Goal: Ask a question: Seek information or help from site administrators or community

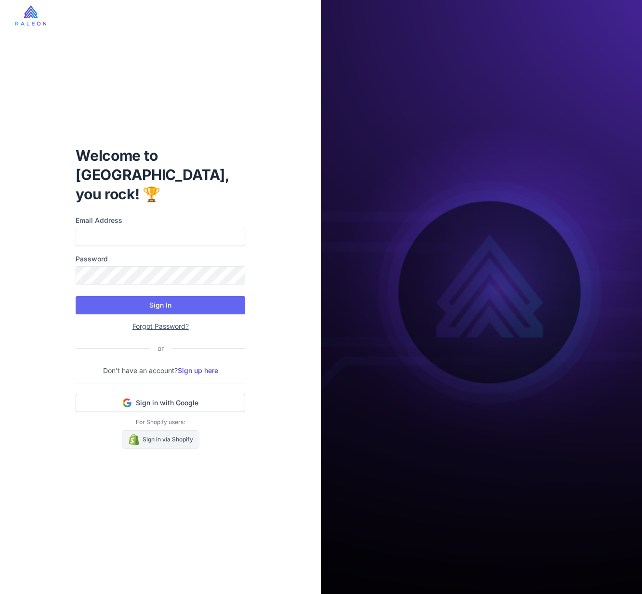
click at [192, 434] on link "Sign in via Shopify" at bounding box center [161, 439] width 78 height 18
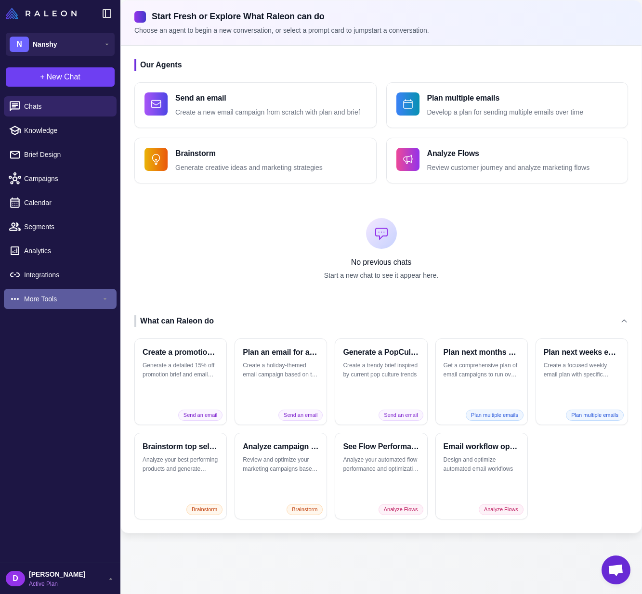
click at [74, 299] on span "More Tools" at bounding box center [62, 299] width 77 height 11
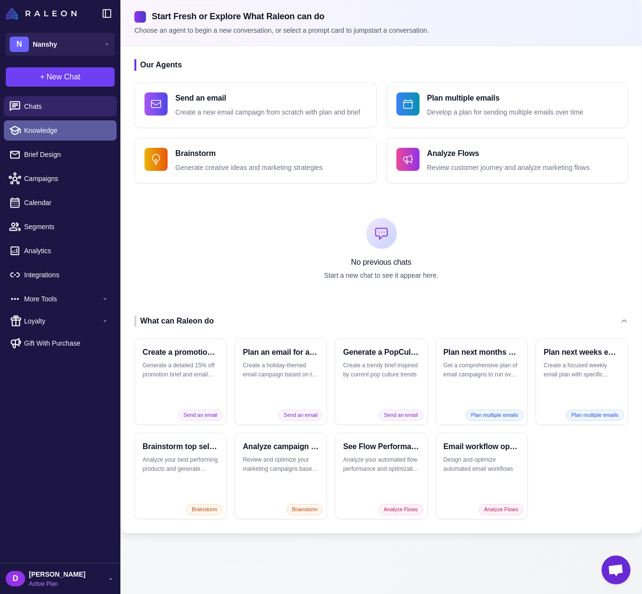
click at [69, 131] on span "Knowledge" at bounding box center [66, 130] width 85 height 11
select select
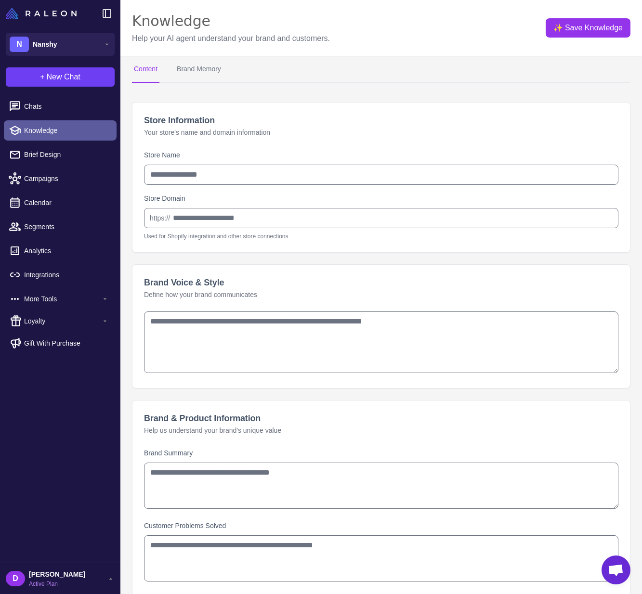
type input "******"
type input "**********"
type textarea "**********"
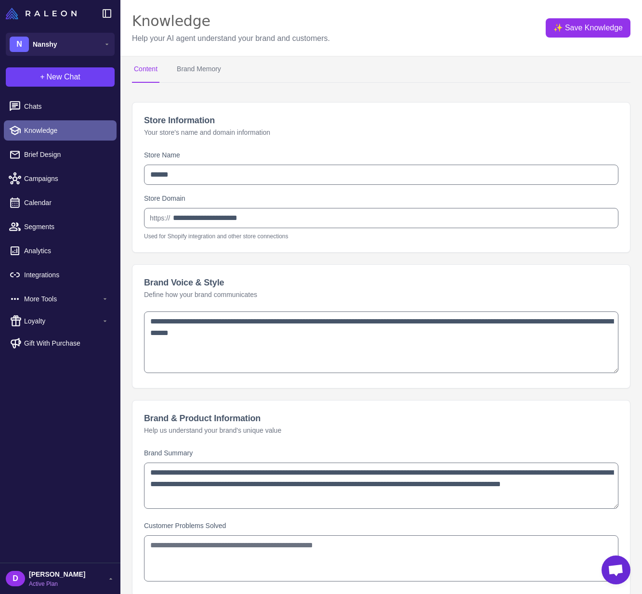
type textarea "**********"
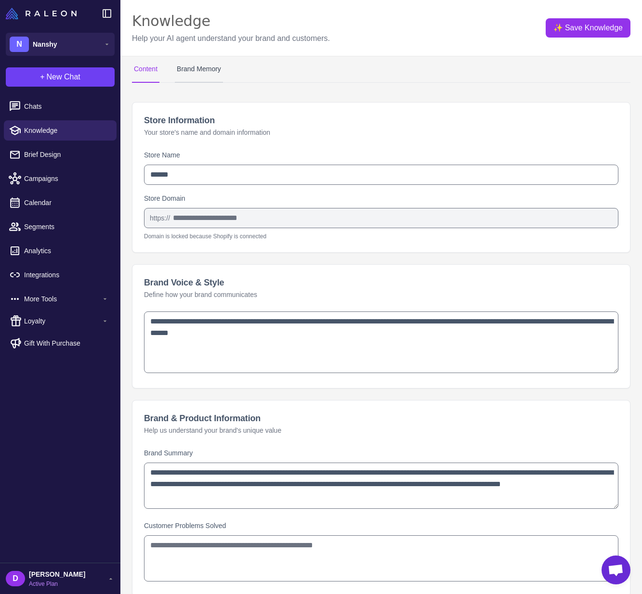
click at [216, 69] on button "Brand Memory" at bounding box center [199, 69] width 48 height 27
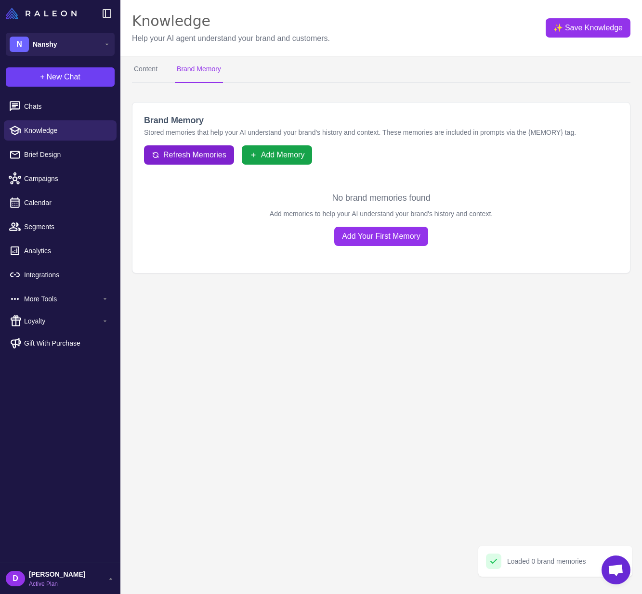
click at [208, 152] on span "Refresh Memories" at bounding box center [194, 155] width 63 height 12
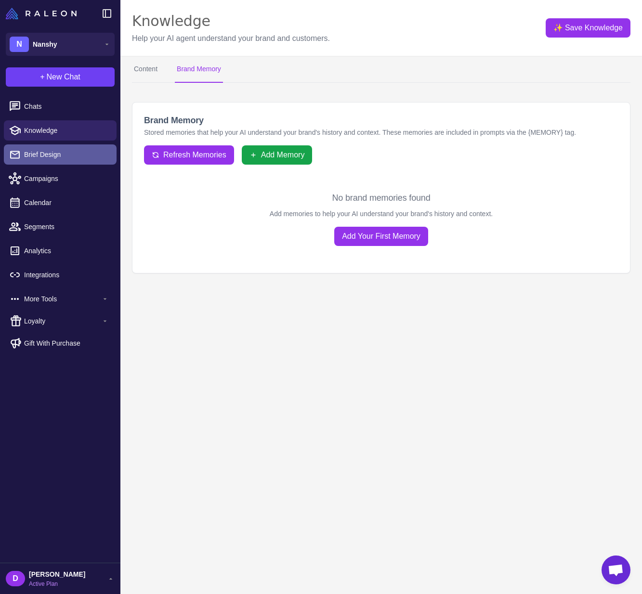
click at [89, 153] on span "Brief Design" at bounding box center [66, 154] width 85 height 11
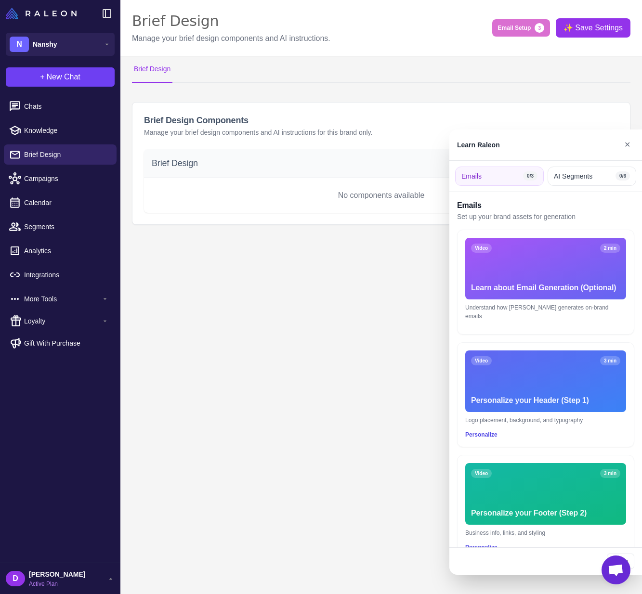
click at [84, 176] on div at bounding box center [321, 297] width 642 height 594
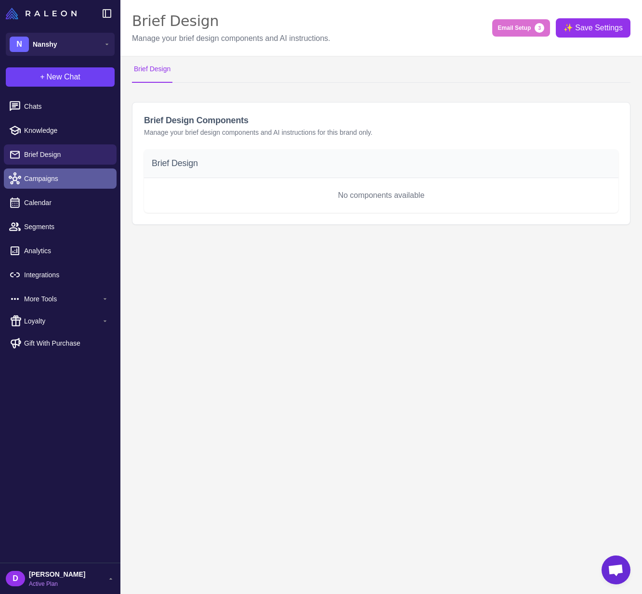
click at [70, 182] on span "Campaigns" at bounding box center [66, 178] width 85 height 11
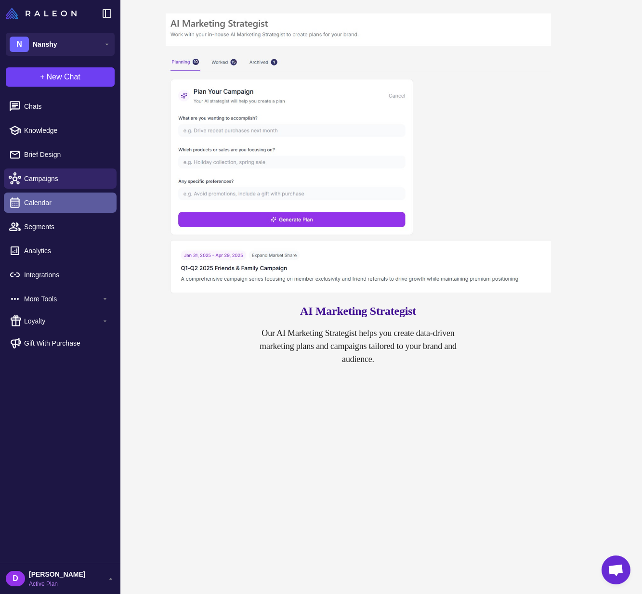
click at [69, 197] on span "Calendar" at bounding box center [66, 202] width 85 height 11
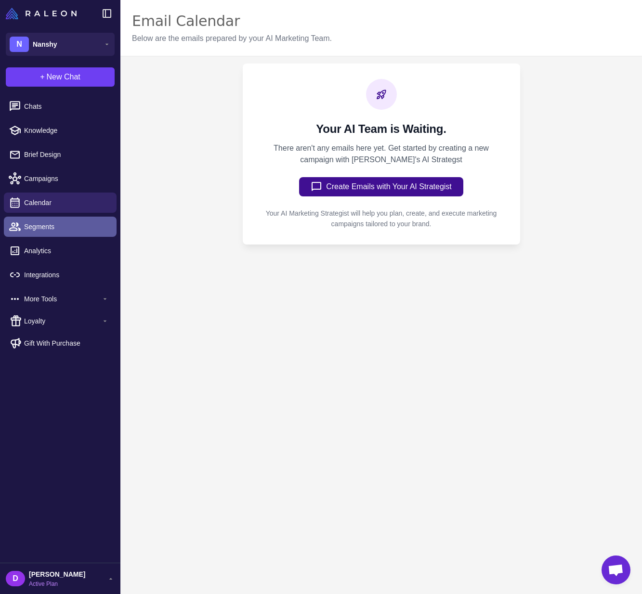
click at [69, 221] on link "Segments" at bounding box center [60, 227] width 113 height 20
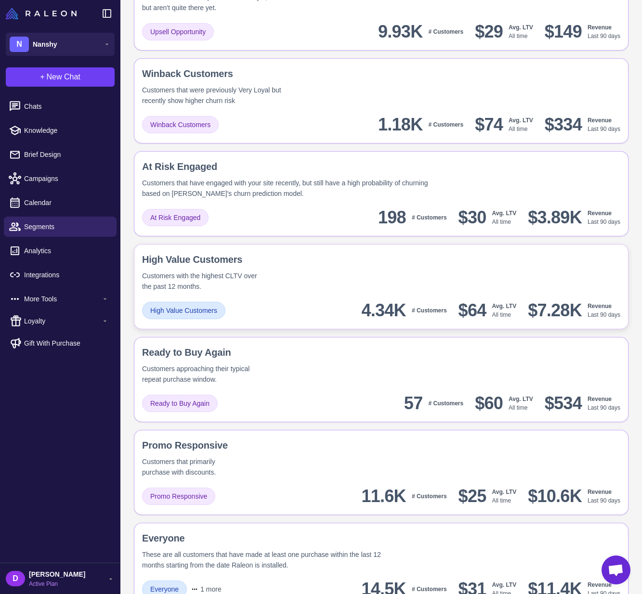
scroll to position [623, 0]
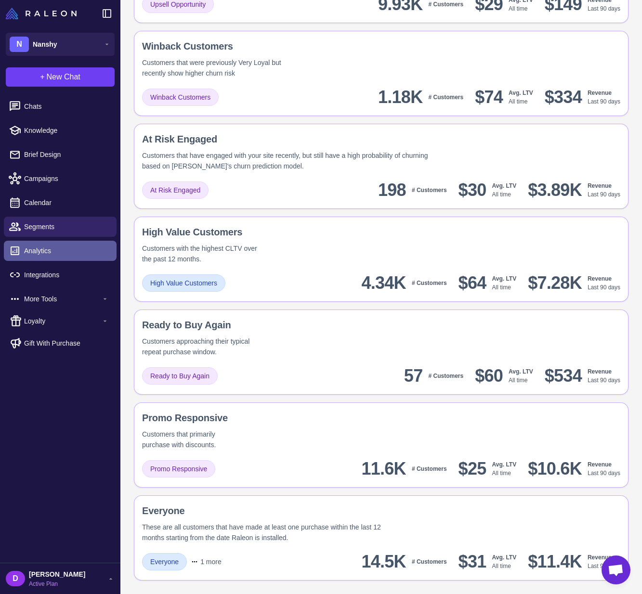
click at [79, 248] on span "Analytics" at bounding box center [66, 251] width 85 height 11
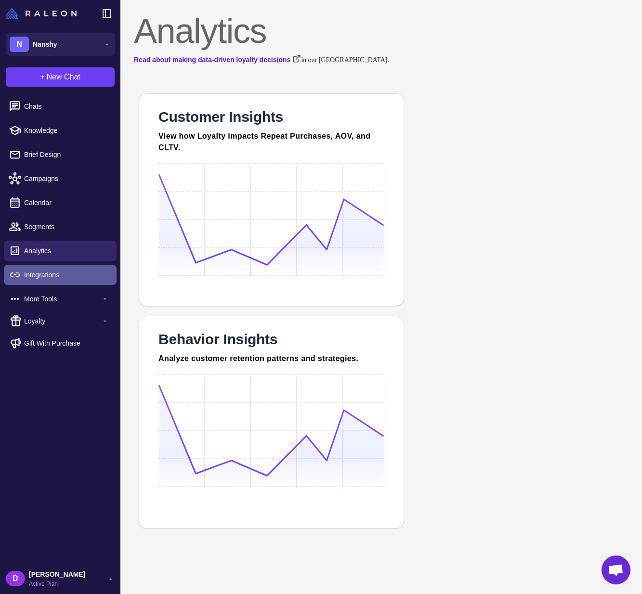
click at [78, 279] on span "Integrations" at bounding box center [66, 275] width 85 height 11
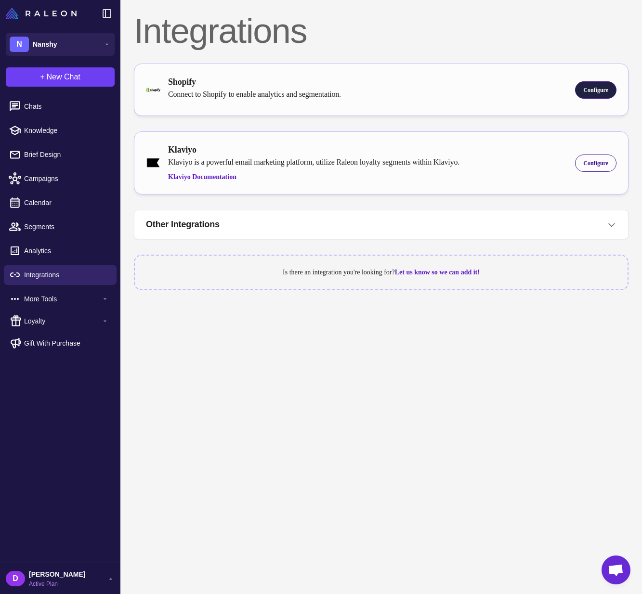
click at [589, 86] on span "Configure" at bounding box center [595, 90] width 25 height 9
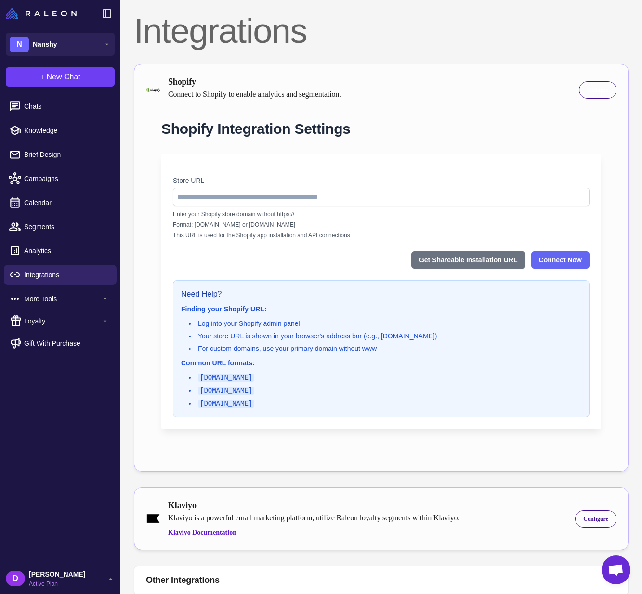
type input "**********"
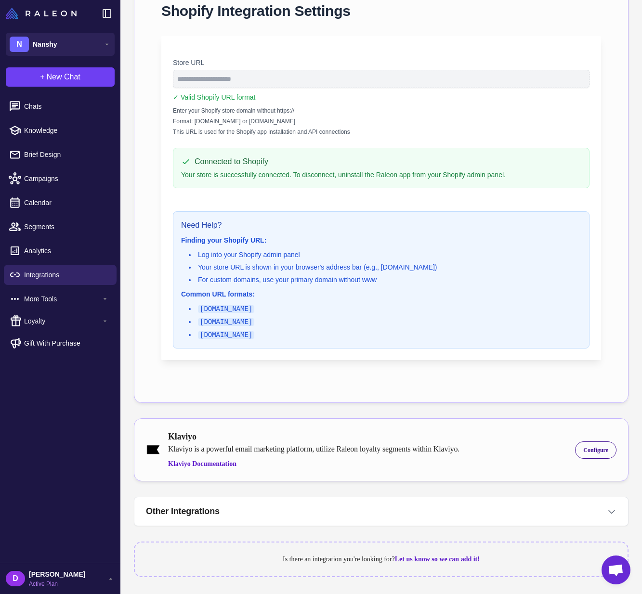
scroll to position [118, 0]
click at [593, 447] on span "Configure" at bounding box center [595, 449] width 25 height 9
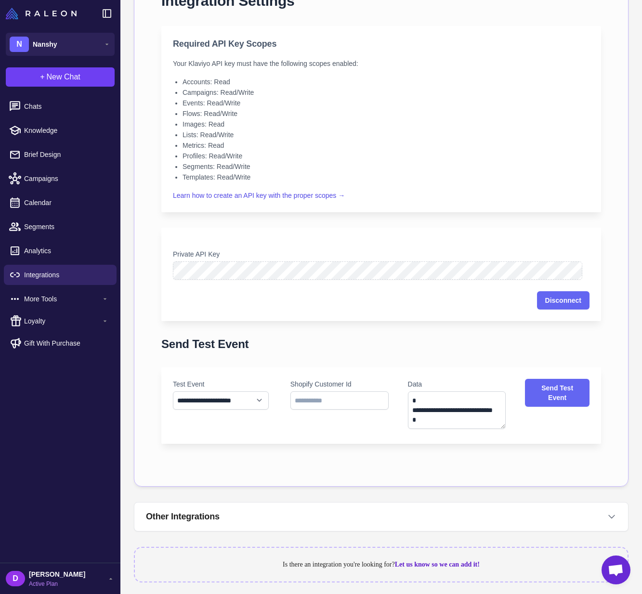
scroll to position [617, 0]
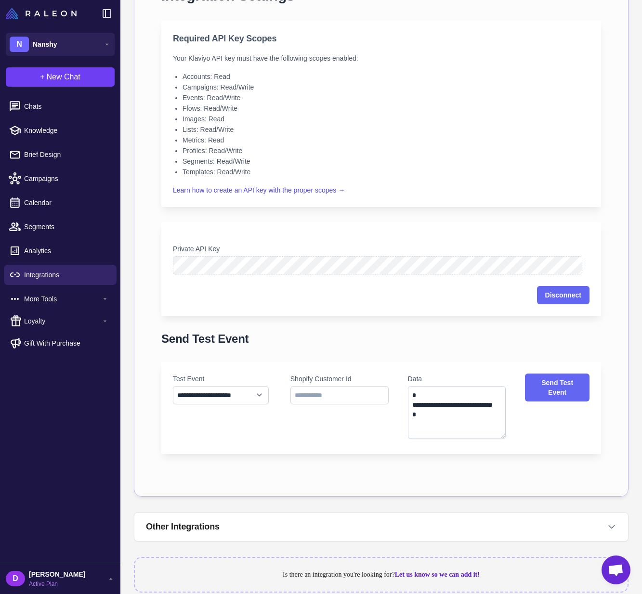
drag, startPoint x: 494, startPoint y: 420, endPoint x: 492, endPoint y: 436, distance: 16.0
click at [492, 436] on textarea "**********" at bounding box center [457, 412] width 98 height 53
click at [330, 398] on input "text" at bounding box center [339, 395] width 98 height 18
click at [239, 395] on select "**********" at bounding box center [221, 395] width 96 height 18
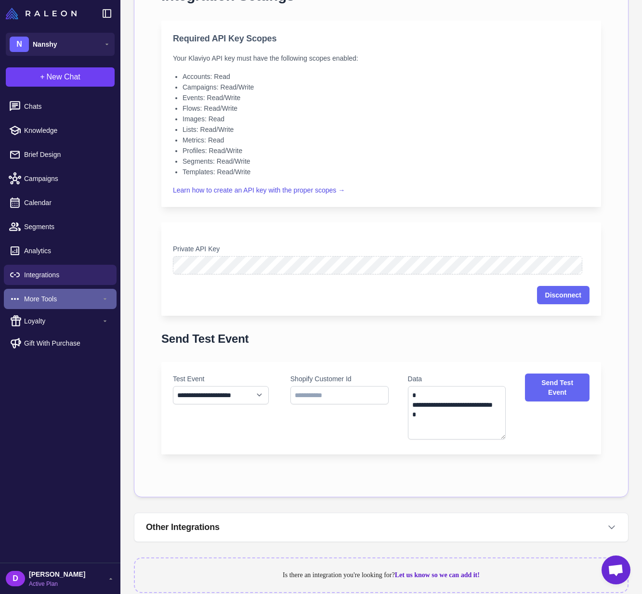
drag, startPoint x: 64, startPoint y: 303, endPoint x: 77, endPoint y: 303, distance: 13.5
click at [63, 303] on span "More Tools" at bounding box center [62, 299] width 77 height 11
click at [83, 301] on span "More Tools" at bounding box center [62, 299] width 77 height 11
click at [78, 318] on span "Loyalty" at bounding box center [62, 321] width 77 height 11
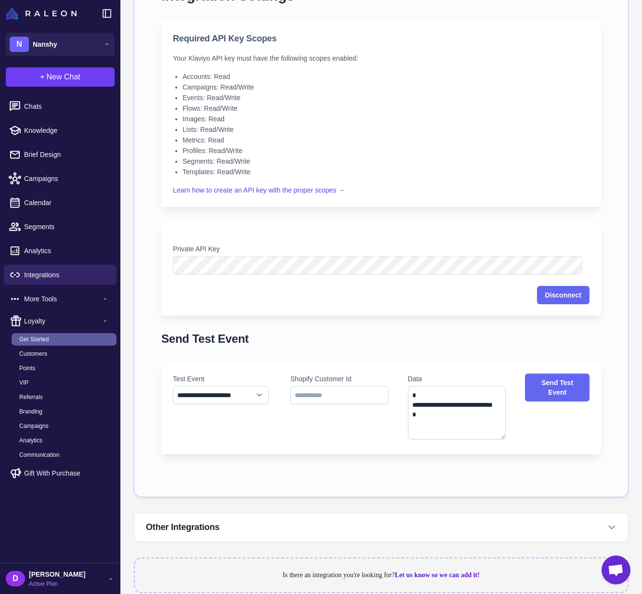
click at [79, 336] on link "Get Started" at bounding box center [64, 339] width 105 height 13
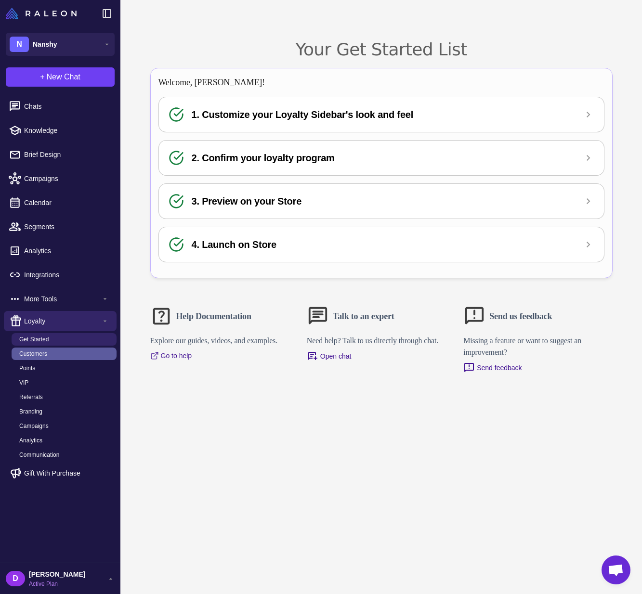
click at [75, 356] on link "Customers" at bounding box center [64, 354] width 105 height 13
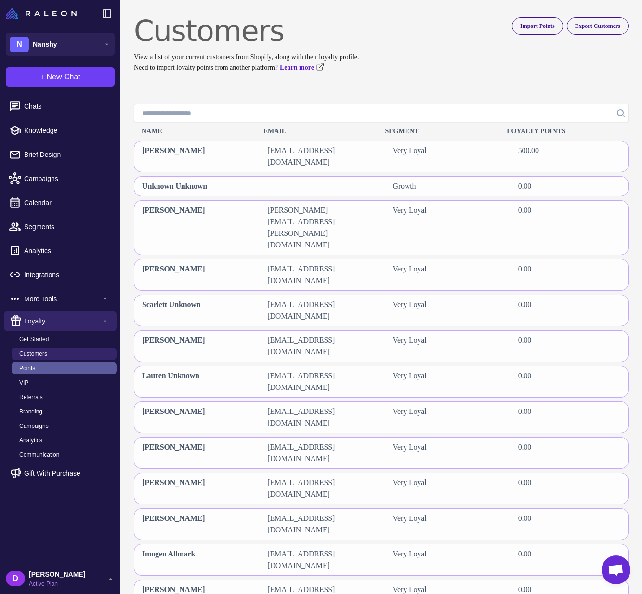
click at [73, 364] on link "Points" at bounding box center [64, 368] width 105 height 13
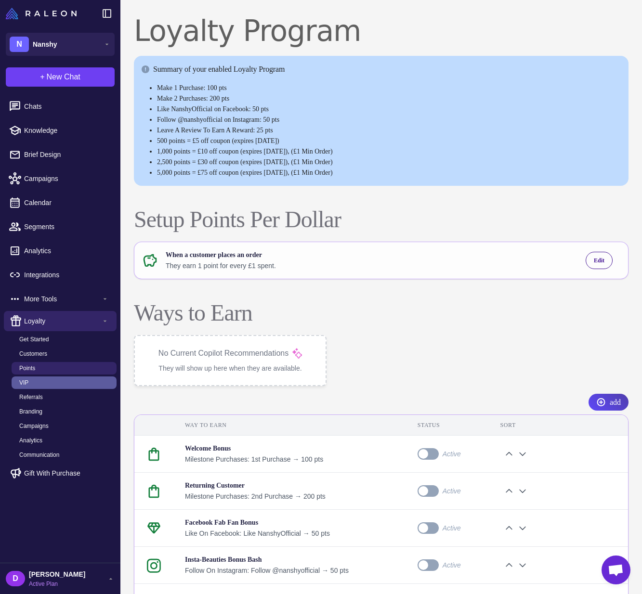
click at [74, 382] on link "VIP" at bounding box center [64, 382] width 105 height 13
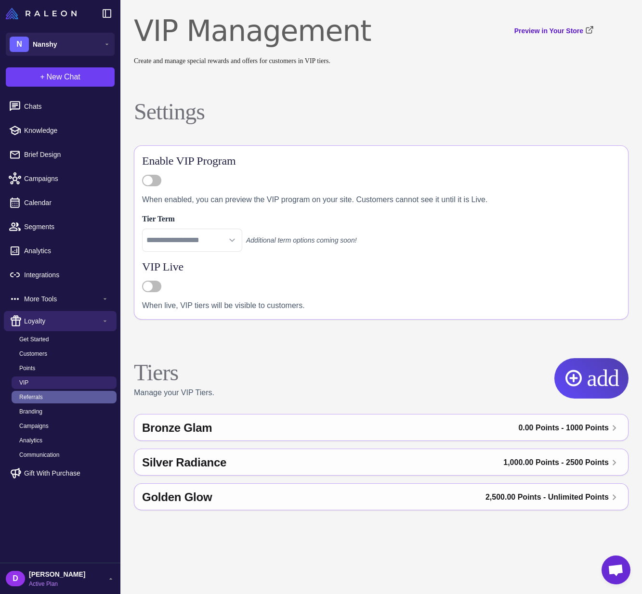
click at [78, 396] on link "Referrals" at bounding box center [64, 397] width 105 height 13
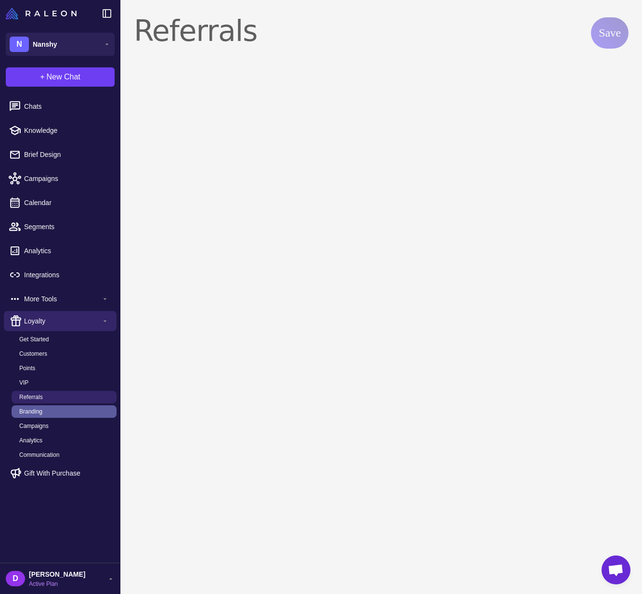
select select "**********"
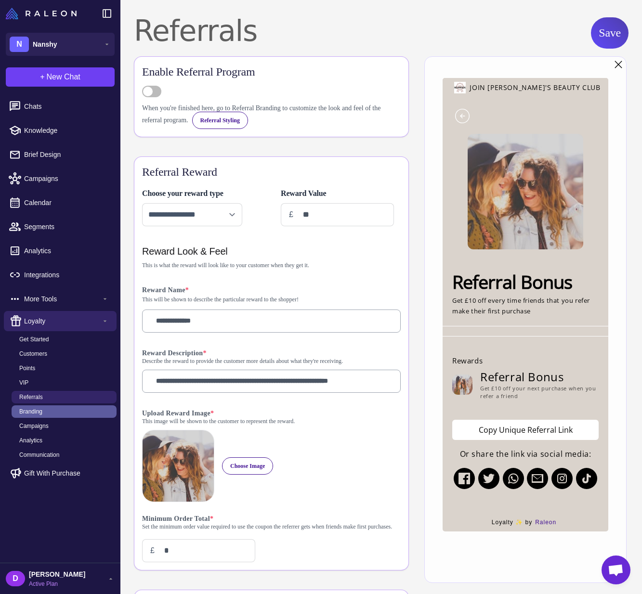
click at [75, 412] on link "Branding" at bounding box center [64, 411] width 105 height 13
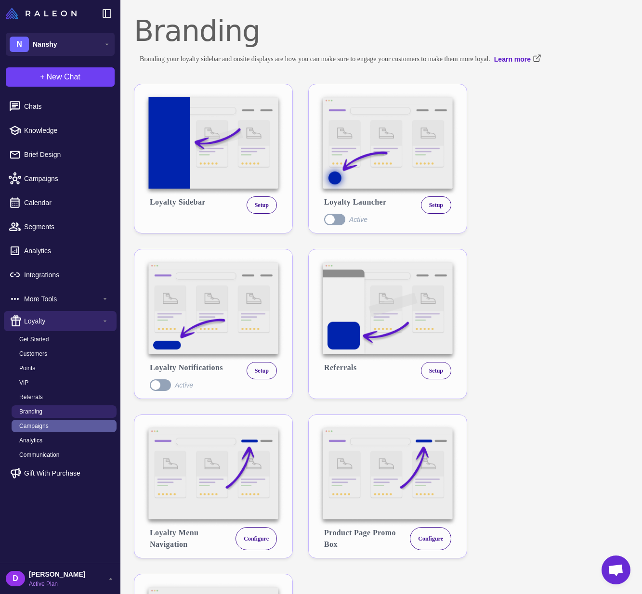
click at [72, 426] on link "Campaigns" at bounding box center [64, 426] width 105 height 13
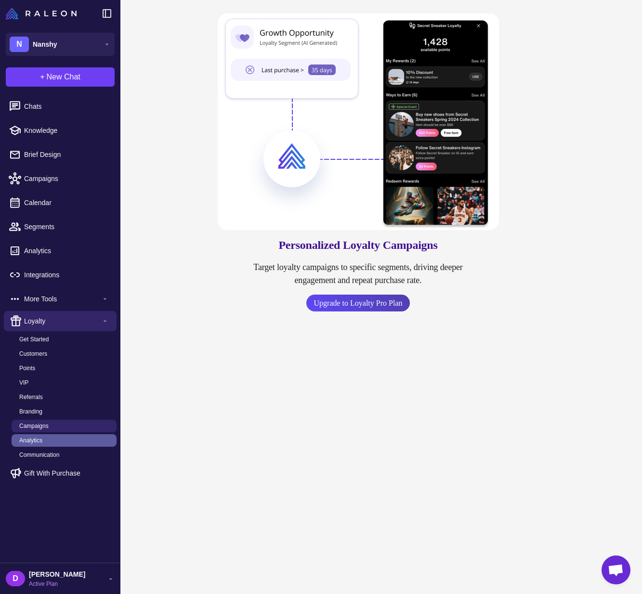
click at [68, 440] on link "Analytics" at bounding box center [64, 440] width 105 height 13
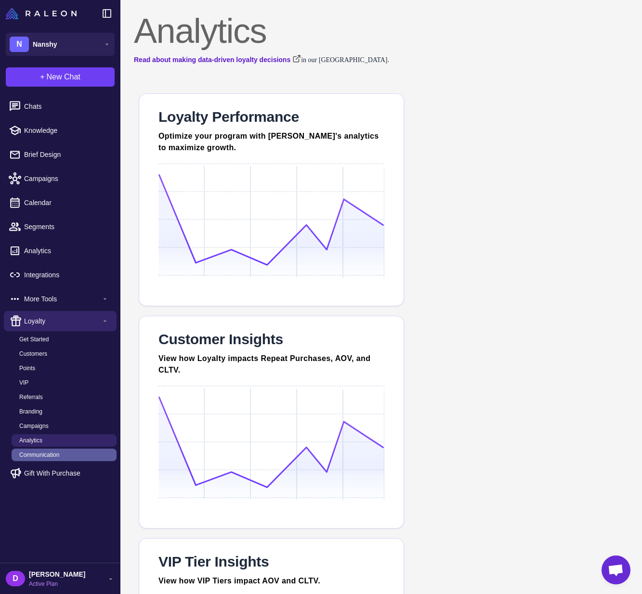
click at [64, 452] on link "Communication" at bounding box center [64, 455] width 105 height 13
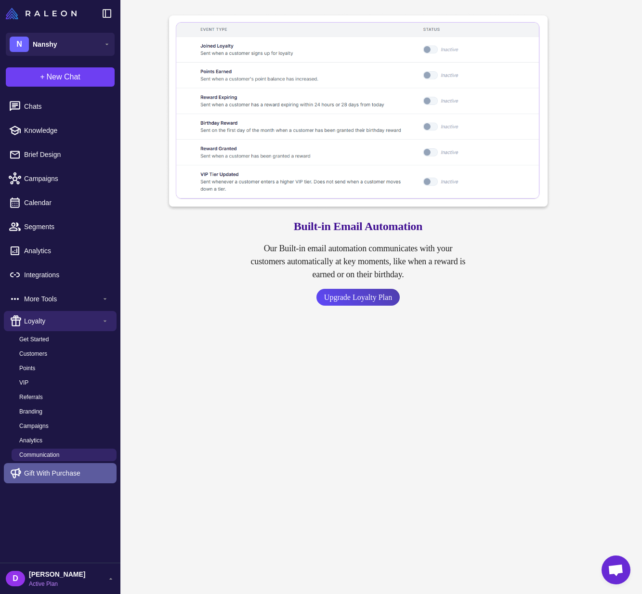
click at [61, 472] on span "Gift With Purchase" at bounding box center [52, 473] width 56 height 11
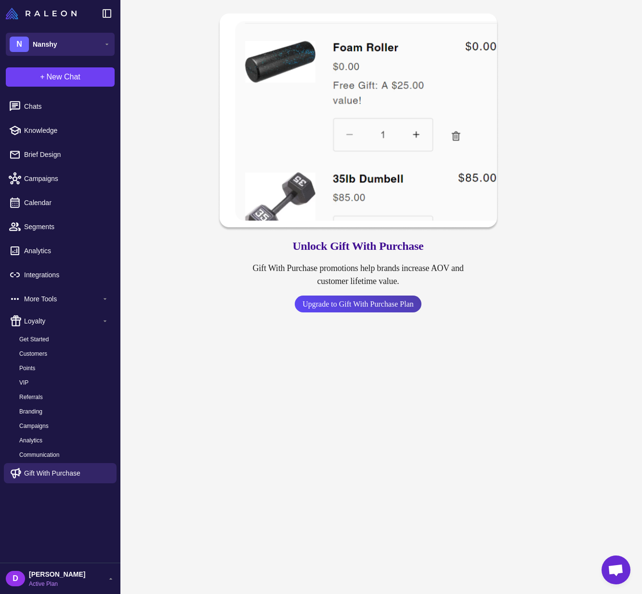
click at [65, 44] on button "N Nanshy" at bounding box center [60, 44] width 109 height 23
click at [52, 104] on span "Chats" at bounding box center [66, 106] width 85 height 11
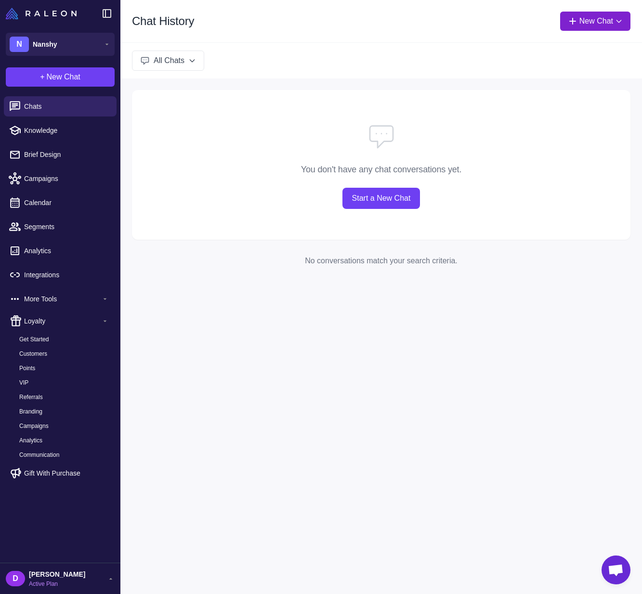
click at [617, 28] on button "New Chat" at bounding box center [595, 21] width 70 height 19
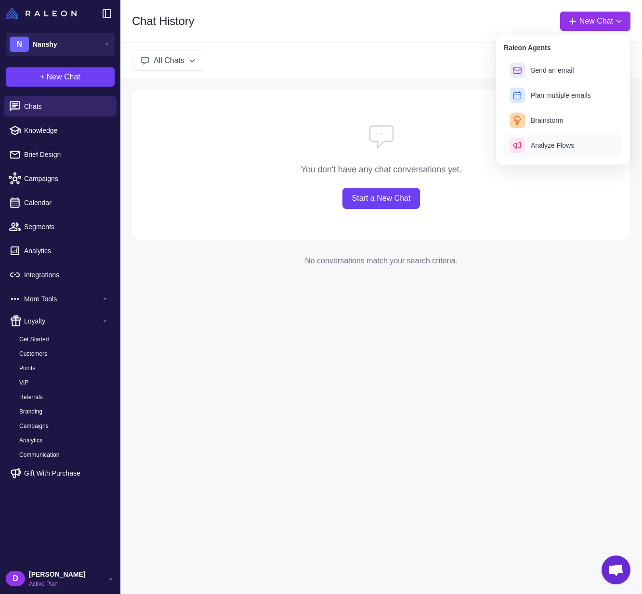
click at [555, 144] on span "Analyze Flows" at bounding box center [552, 146] width 43 height 10
click at [78, 580] on div "D [PERSON_NAME] Active Plan" at bounding box center [60, 578] width 109 height 19
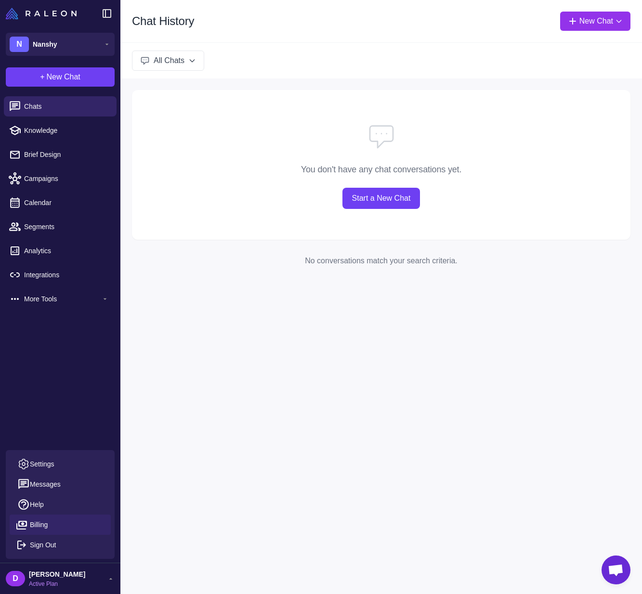
click at [47, 524] on span "Billing" at bounding box center [39, 524] width 18 height 11
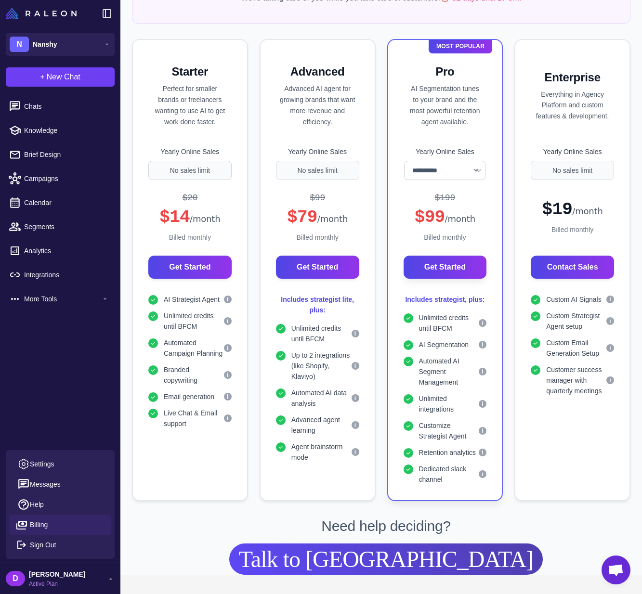
scroll to position [182, 0]
click at [63, 466] on link "Settings" at bounding box center [60, 464] width 101 height 20
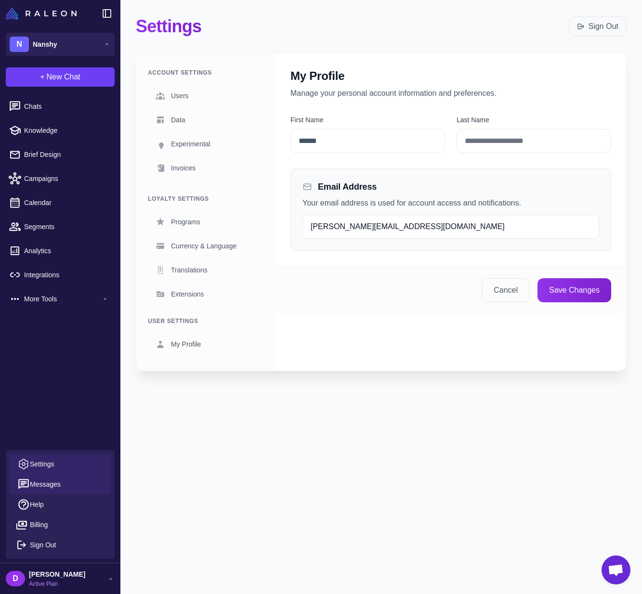
click at [58, 485] on span "Messages" at bounding box center [45, 484] width 31 height 11
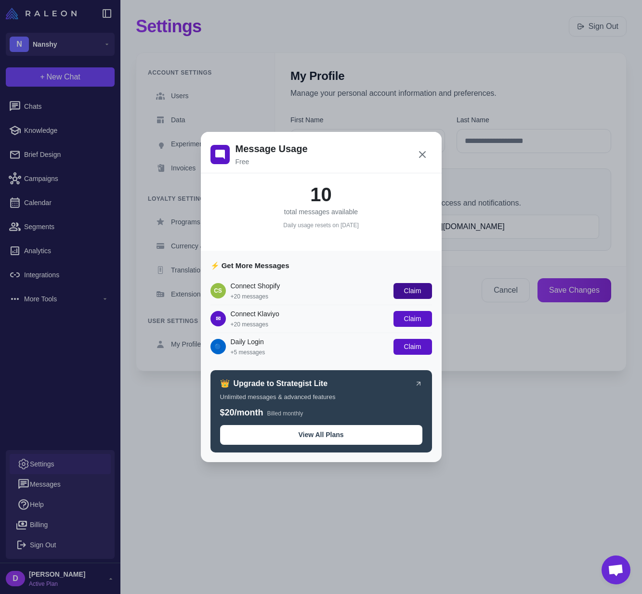
click at [415, 292] on span "Claim" at bounding box center [412, 291] width 17 height 8
click at [402, 323] on button "Claim" at bounding box center [412, 319] width 39 height 16
click at [411, 348] on span "Claim" at bounding box center [412, 347] width 17 height 8
click at [422, 156] on icon at bounding box center [422, 155] width 12 height 12
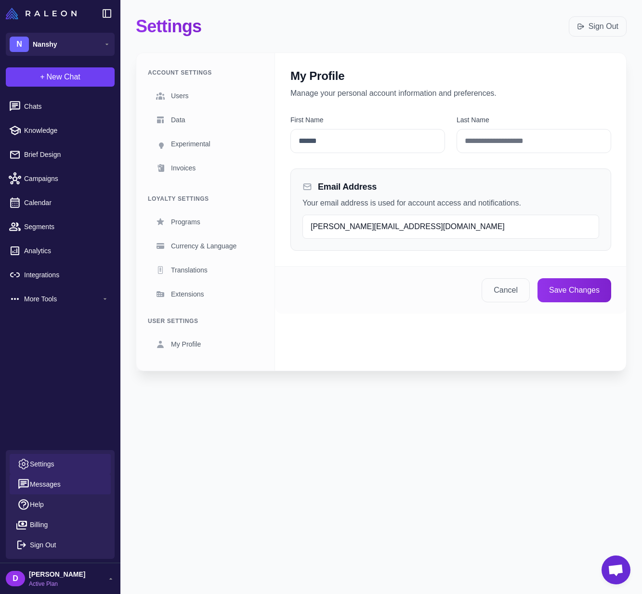
click at [80, 487] on button "Messages" at bounding box center [60, 484] width 101 height 20
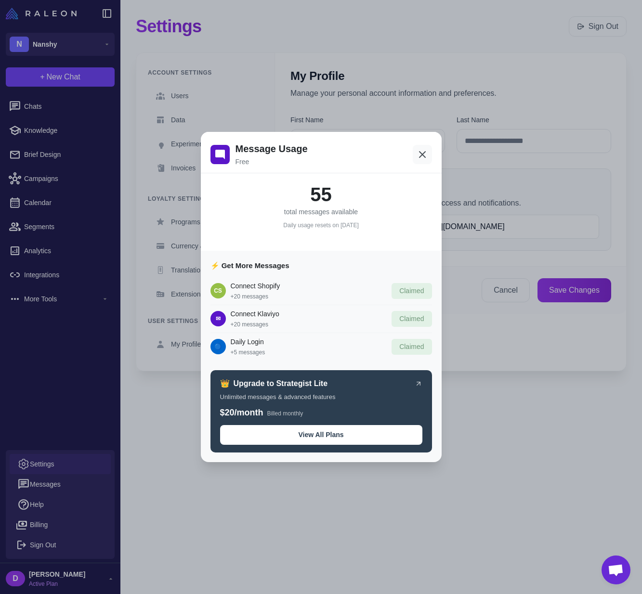
click at [418, 153] on icon at bounding box center [422, 155] width 12 height 12
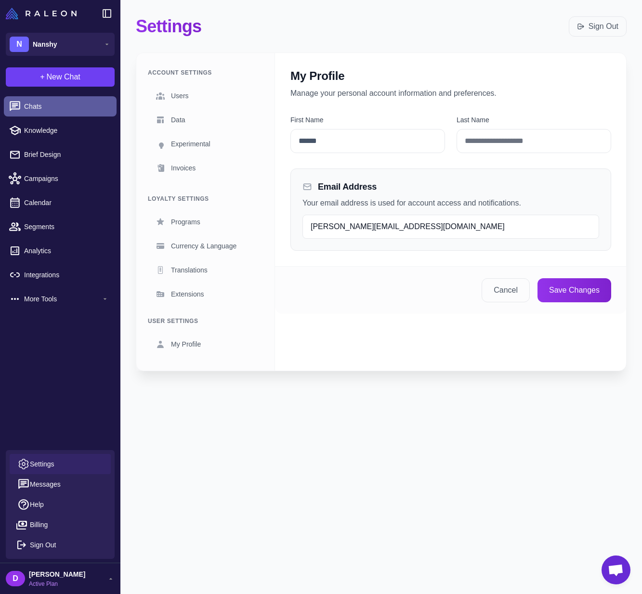
click at [63, 107] on span "Chats" at bounding box center [66, 106] width 85 height 11
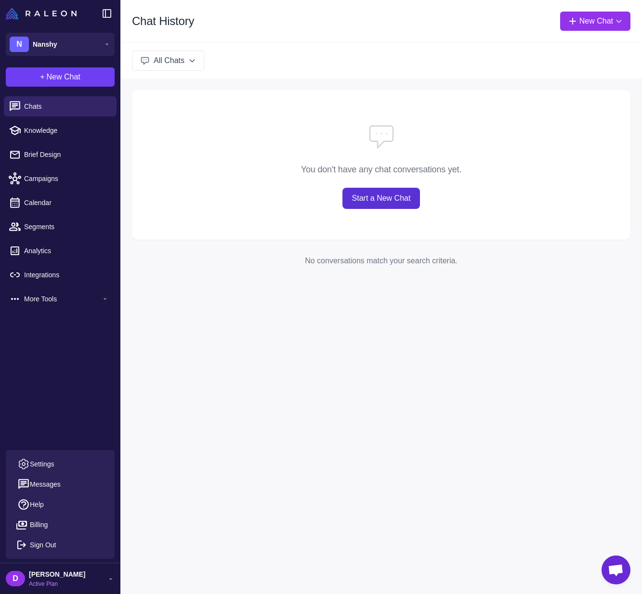
click at [376, 202] on link "Start a New Chat" at bounding box center [381, 198] width 78 height 21
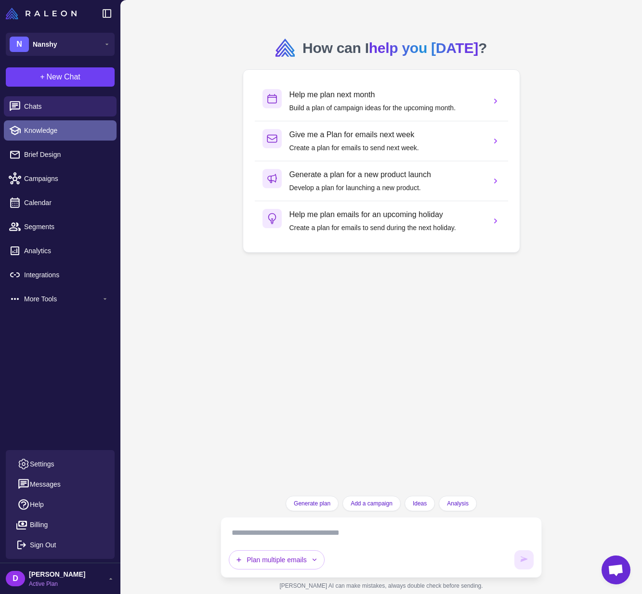
click at [109, 131] on link "Knowledge" at bounding box center [60, 130] width 113 height 20
select select
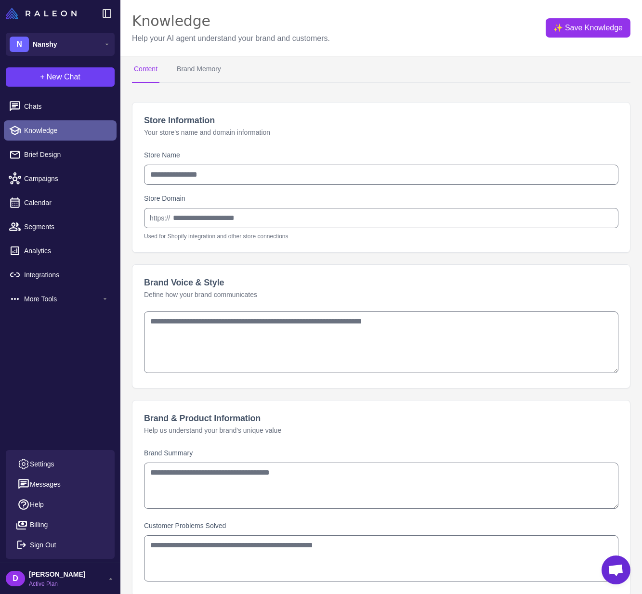
type input "******"
type input "**********"
type textarea "**********"
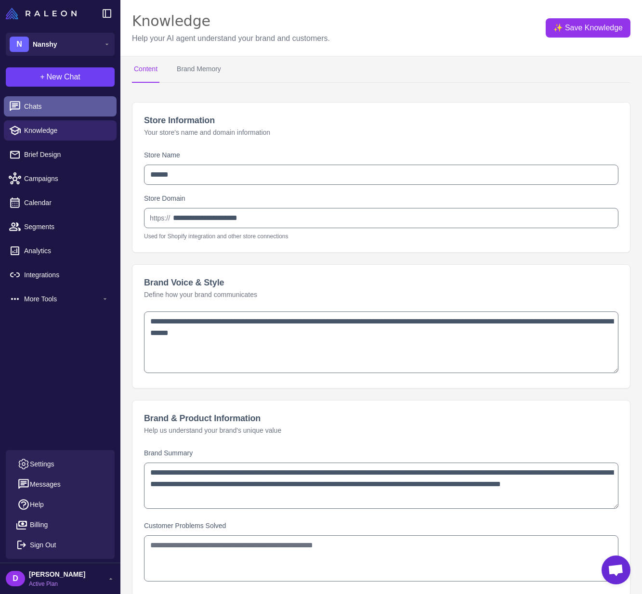
click at [93, 106] on span "Chats" at bounding box center [66, 106] width 85 height 11
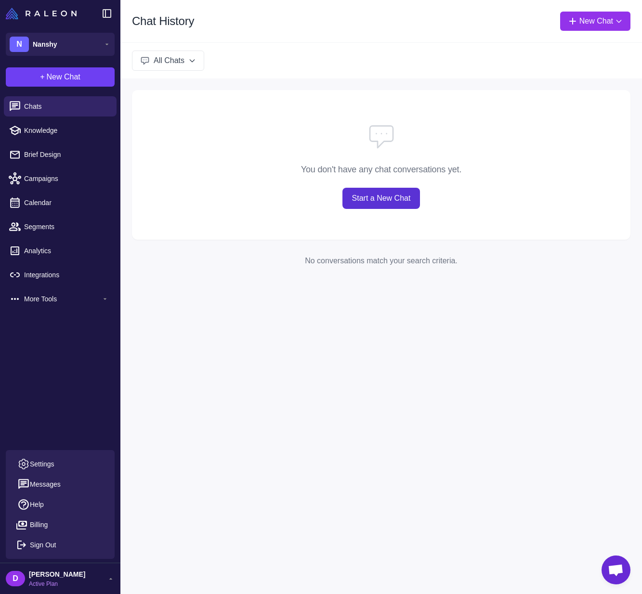
click at [360, 195] on link "Start a New Chat" at bounding box center [381, 198] width 78 height 21
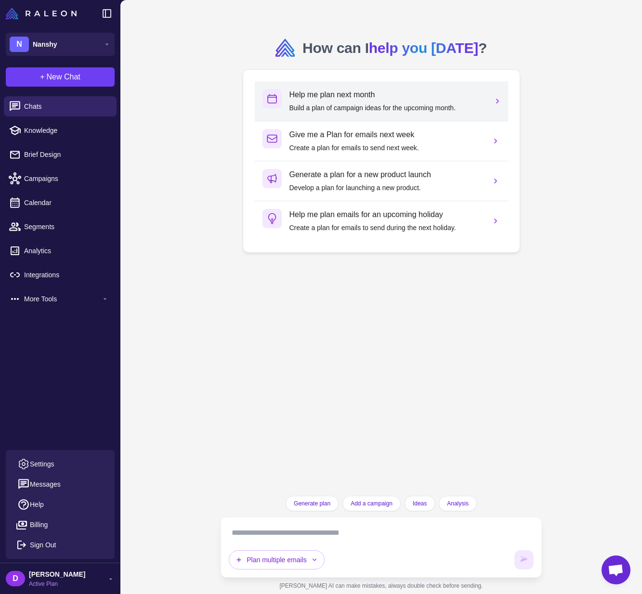
click at [346, 105] on p "Build a plan of campaign ideas for the upcoming month." at bounding box center [386, 108] width 194 height 11
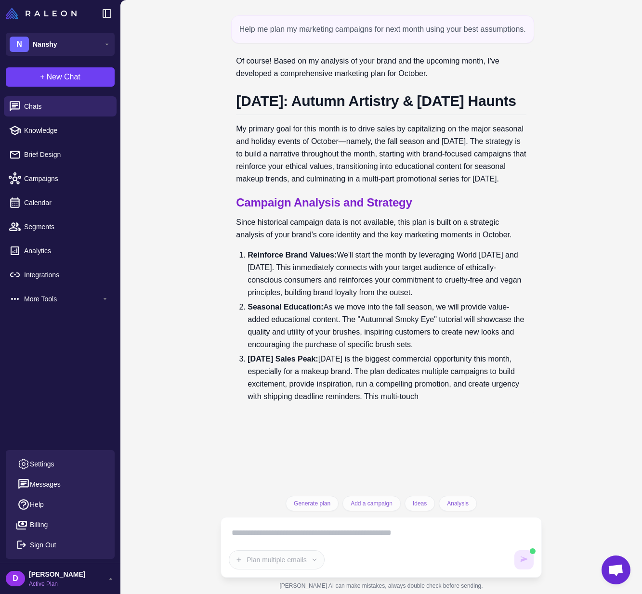
scroll to position [7, 0]
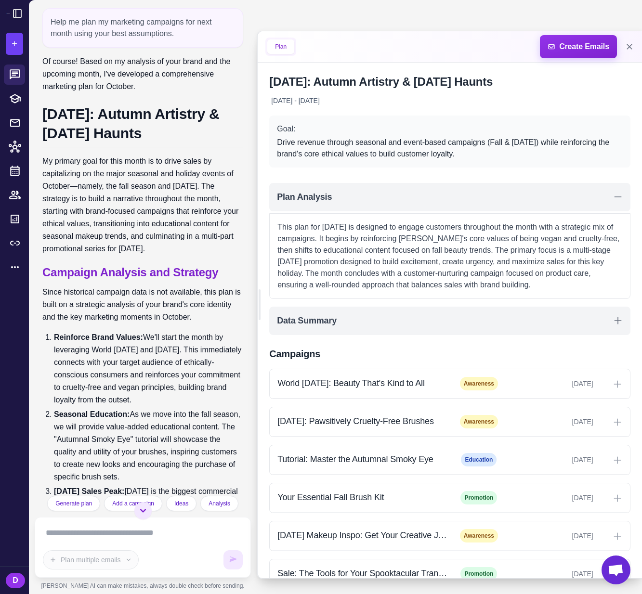
scroll to position [59, 0]
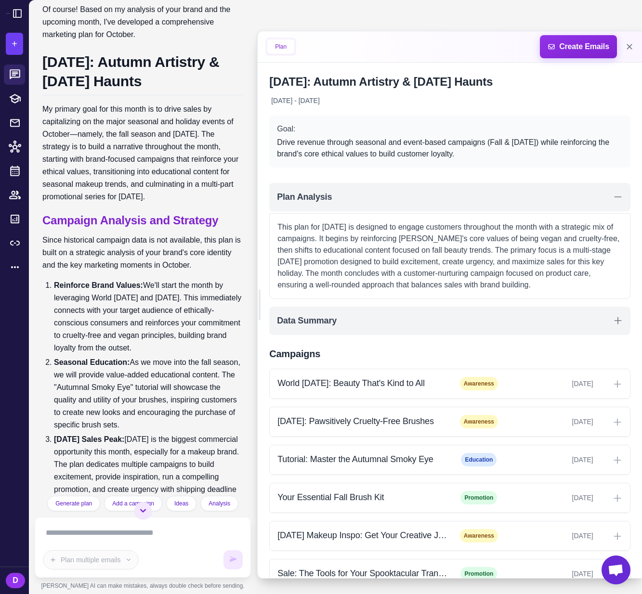
click at [65, 167] on p "My primary goal for this month is to drive sales by capitalizing on the major s…" at bounding box center [142, 153] width 201 height 100
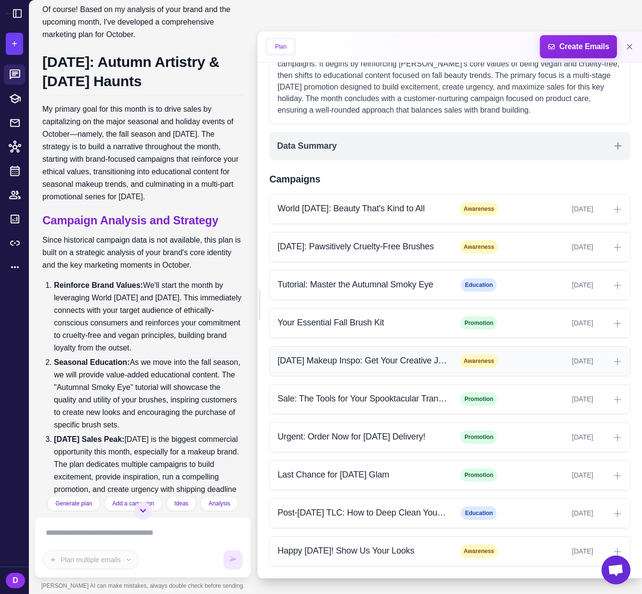
scroll to position [186, 0]
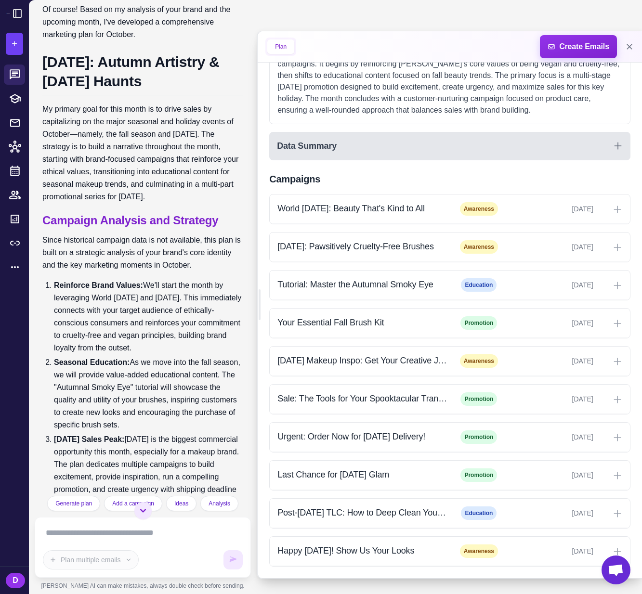
click at [389, 139] on div "Data Summary" at bounding box center [449, 146] width 361 height 28
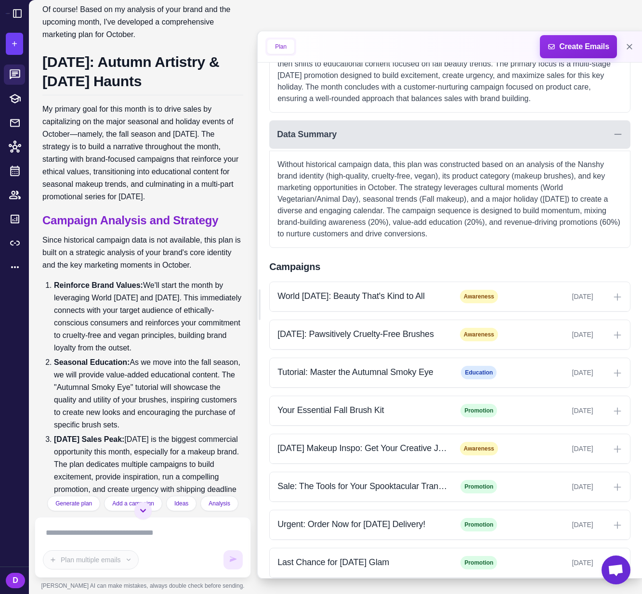
click at [389, 146] on div "Data Summary" at bounding box center [449, 134] width 361 height 28
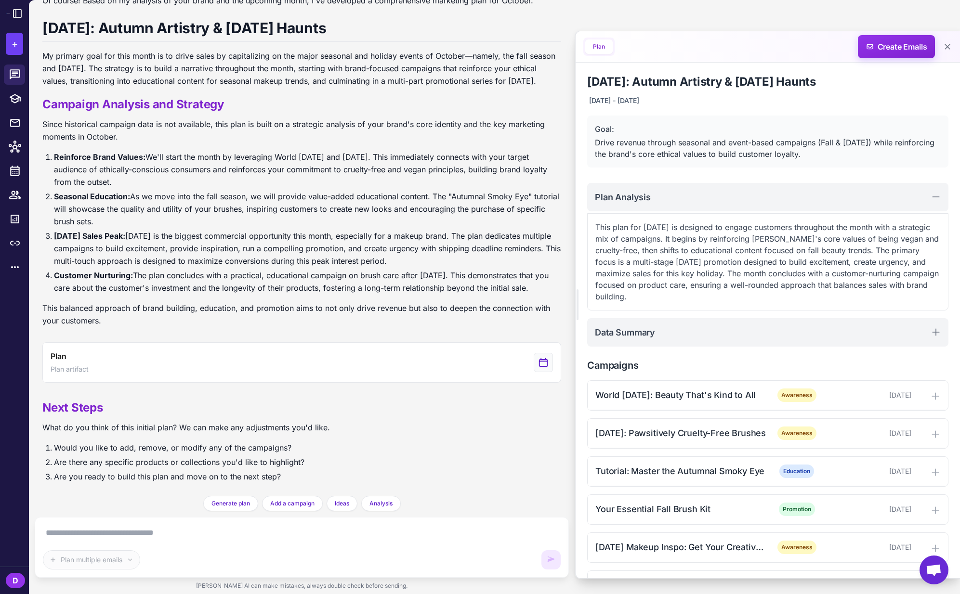
scroll to position [59, 0]
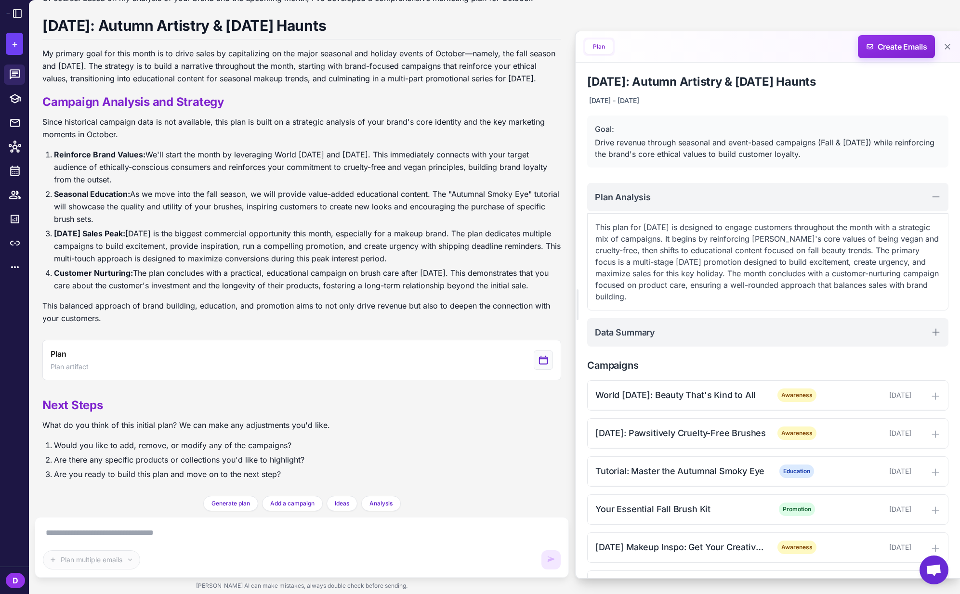
drag, startPoint x: 12, startPoint y: 2, endPoint x: 13, endPoint y: 9, distance: 6.8
click at [12, 2] on div at bounding box center [14, 13] width 29 height 27
click at [13, 9] on icon at bounding box center [18, 14] width 12 height 12
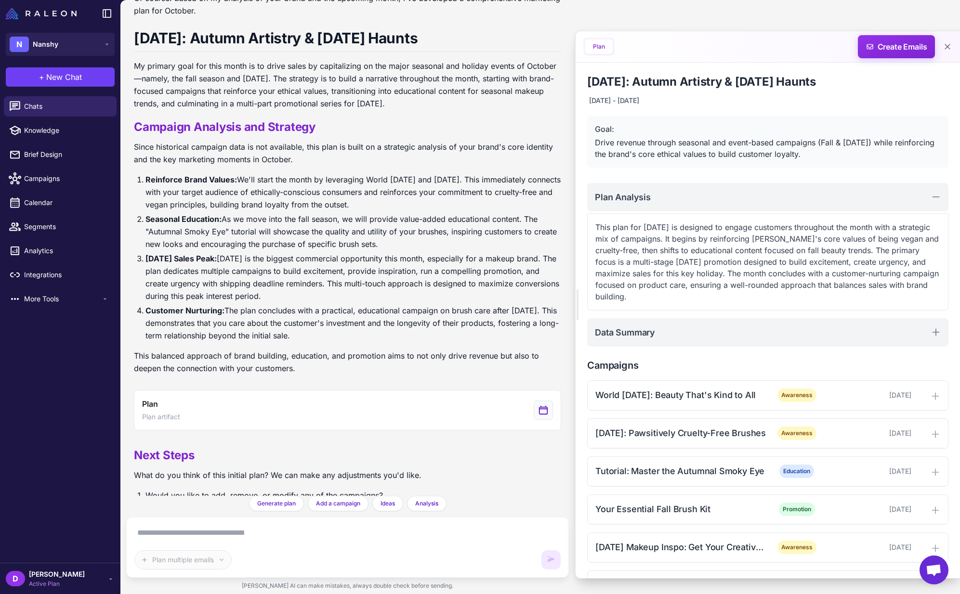
click at [107, 586] on div "D [PERSON_NAME] Active Plan" at bounding box center [60, 578] width 109 height 19
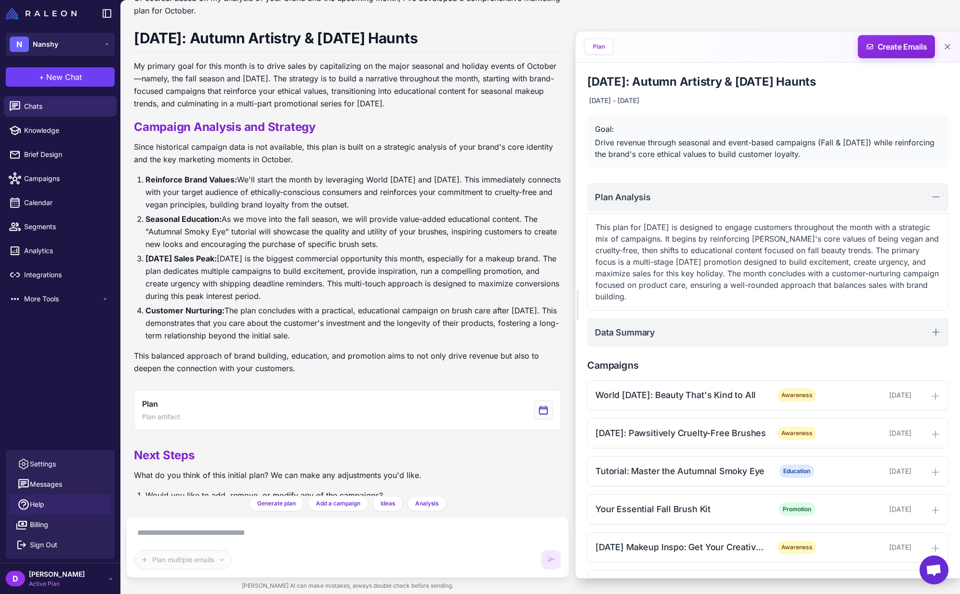
click at [92, 506] on link "Help" at bounding box center [60, 504] width 101 height 20
